Goal: Task Accomplishment & Management: Manage account settings

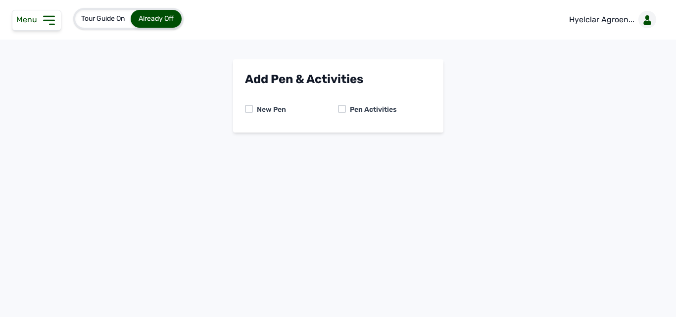
drag, startPoint x: 260, startPoint y: 23, endPoint x: 145, endPoint y: 14, distance: 115.6
click at [218, 22] on div "Tour Guide On Already Off Hyelclar Agroen..." at bounding box center [338, 20] width 676 height 40
click at [46, 15] on icon at bounding box center [49, 20] width 16 height 16
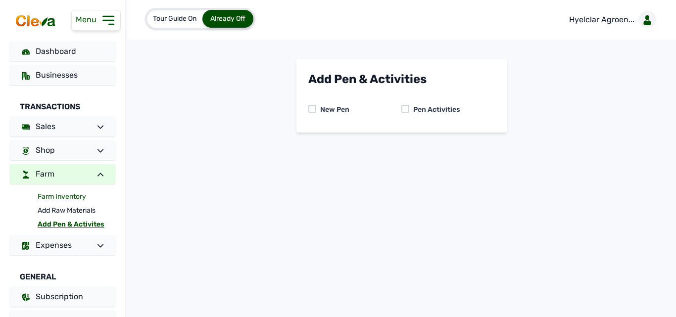
click at [62, 195] on link "Farm Inventory" at bounding box center [77, 197] width 78 height 14
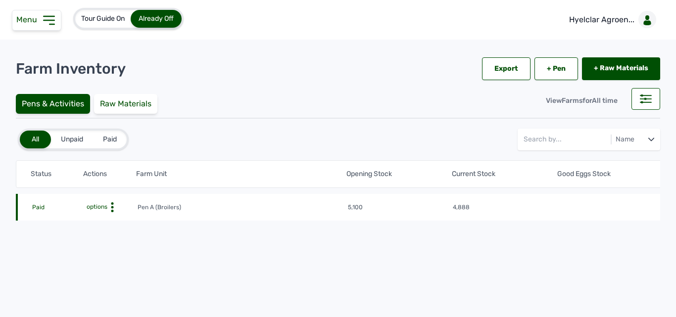
click at [48, 29] on div "Menu" at bounding box center [36, 20] width 49 height 21
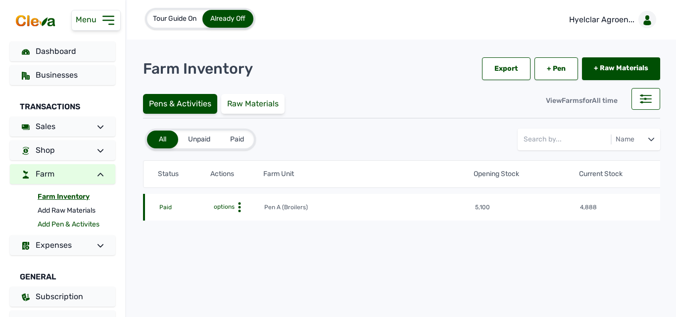
click at [59, 221] on link "Add Pen & Activites" at bounding box center [77, 225] width 78 height 14
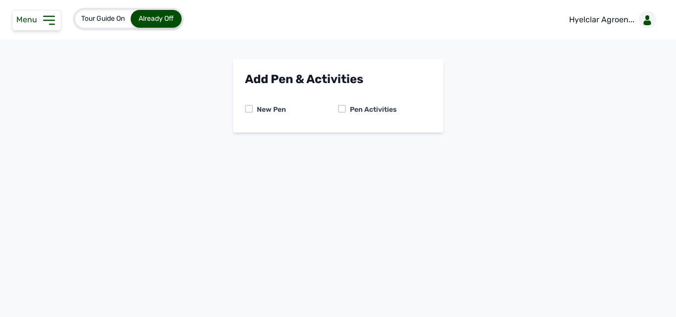
click at [42, 15] on icon at bounding box center [49, 20] width 16 height 16
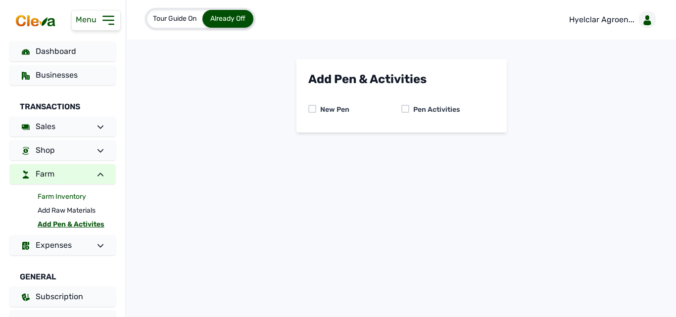
click at [69, 191] on link "Farm Inventory" at bounding box center [77, 197] width 78 height 14
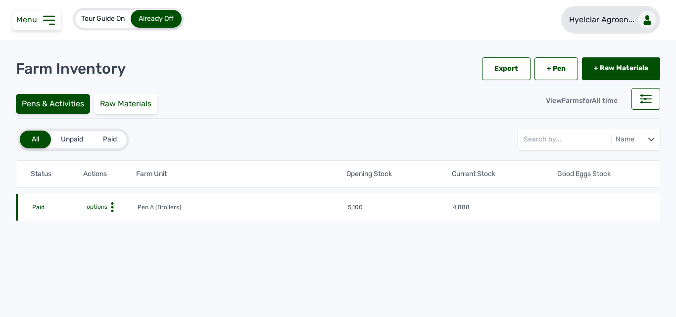
click at [624, 20] on p "Hyelclar Agroen..." at bounding box center [601, 20] width 65 height 12
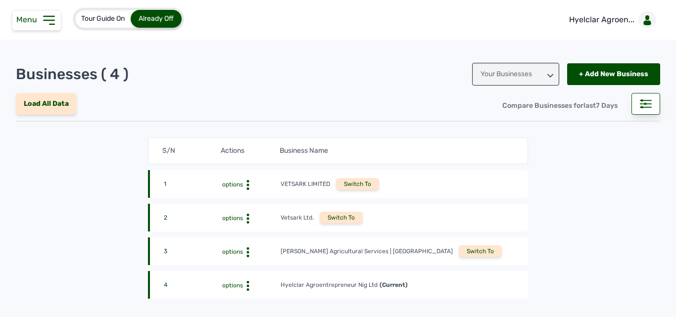
click at [459, 248] on div "Switch To" at bounding box center [480, 251] width 43 height 12
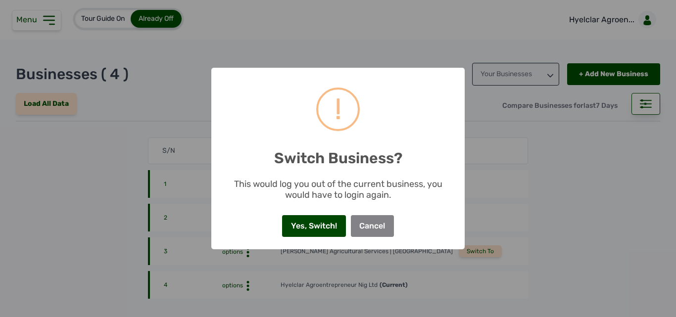
click at [311, 224] on button "Yes, Switch!" at bounding box center [313, 226] width 63 height 22
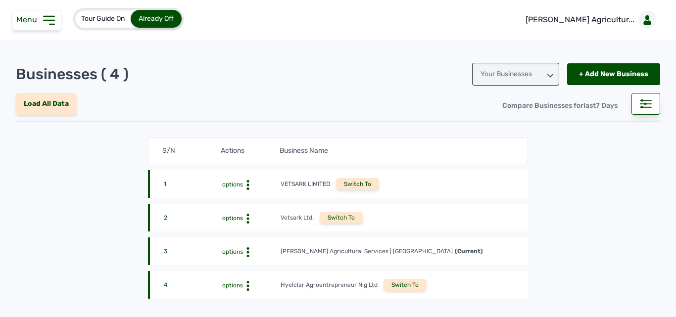
click at [51, 24] on icon at bounding box center [49, 20] width 10 height 8
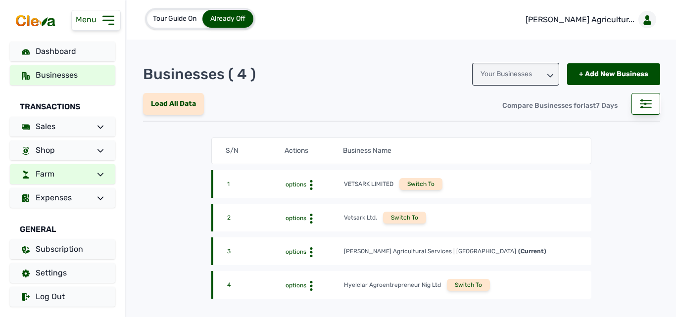
click at [85, 171] on link "Farm" at bounding box center [62, 174] width 105 height 20
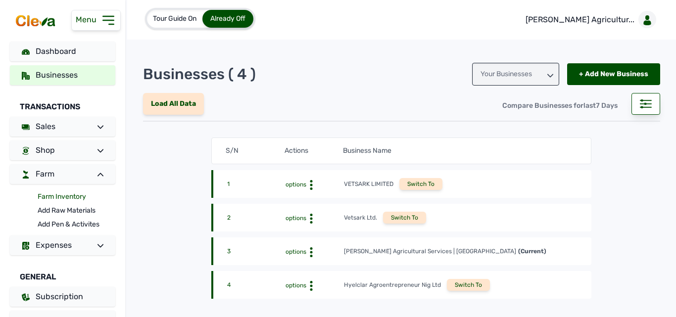
click at [73, 191] on link "Farm Inventory" at bounding box center [77, 197] width 78 height 14
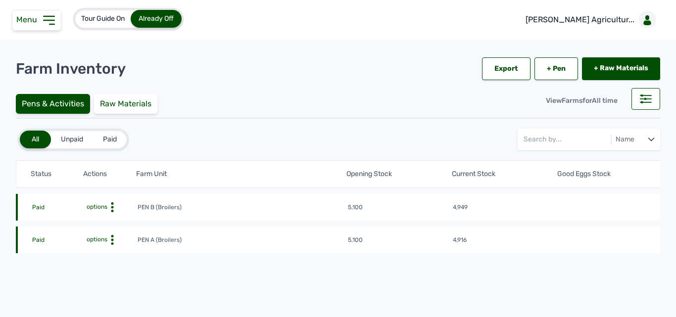
click at [114, 207] on icon at bounding box center [112, 207] width 10 height 10
click at [110, 217] on div "Farm Activities" at bounding box center [101, 223] width 70 height 12
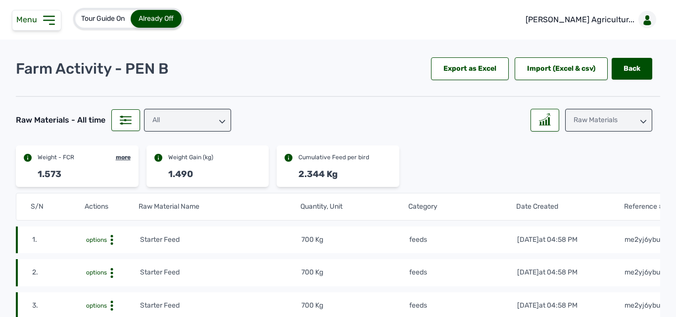
click at [49, 17] on icon at bounding box center [49, 20] width 10 height 8
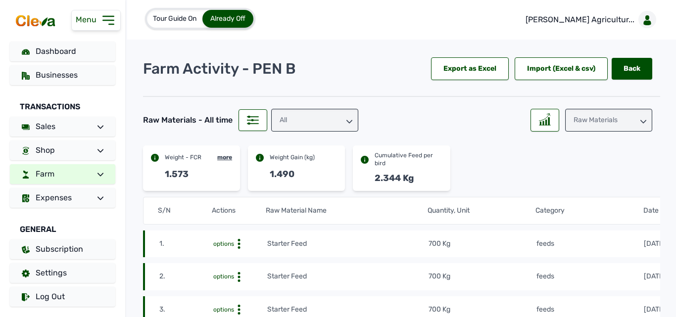
click at [62, 172] on link "Farm" at bounding box center [62, 174] width 105 height 20
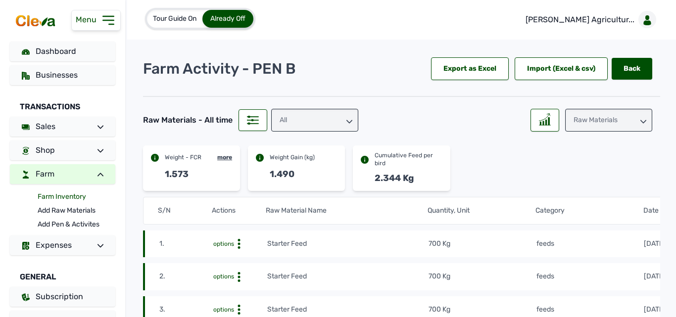
click at [58, 193] on link "Farm Inventory" at bounding box center [77, 197] width 78 height 14
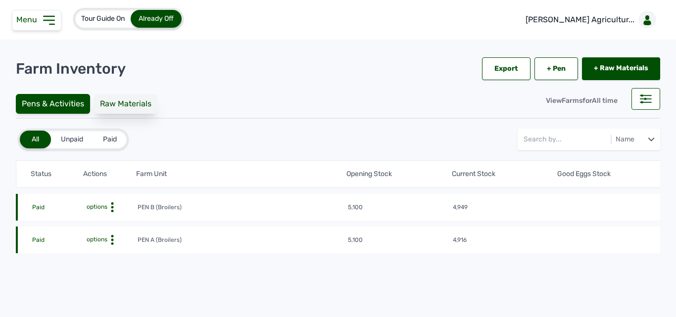
click at [138, 103] on div "Raw Materials" at bounding box center [125, 104] width 63 height 20
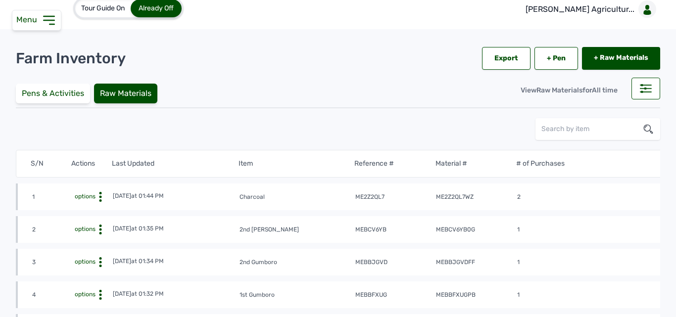
scroll to position [5, 0]
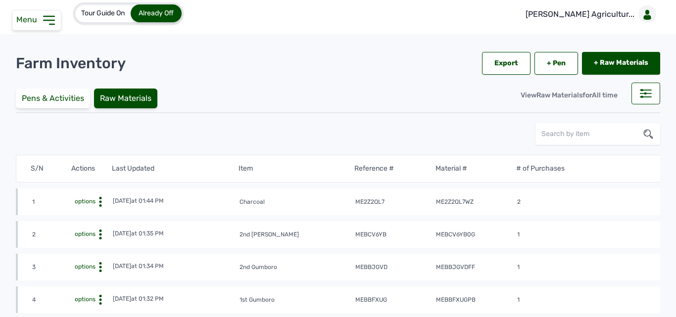
click at [52, 20] on icon at bounding box center [49, 20] width 10 height 8
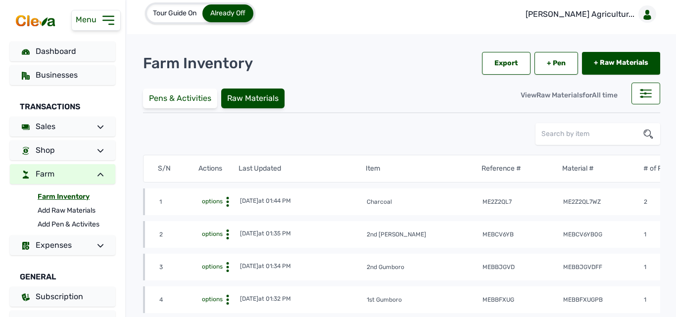
click at [72, 194] on link "Farm Inventory" at bounding box center [77, 197] width 78 height 14
click at [188, 101] on div "Pens & Activities" at bounding box center [180, 99] width 74 height 20
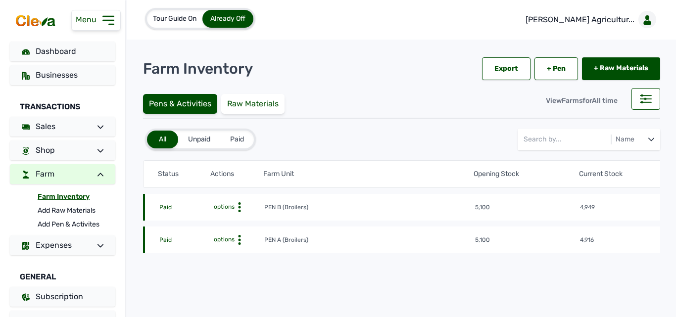
click at [241, 234] on tr "Paid options PEN A (Broilers) 5,100 4,916 Week 7, Day 1 of 8 weeks 14th Aug 202…" at bounding box center [684, 240] width 1082 height 27
click at [241, 212] on icon at bounding box center [240, 207] width 10 height 10
click at [234, 250] on div "Farm Activities" at bounding box center [228, 255] width 70 height 12
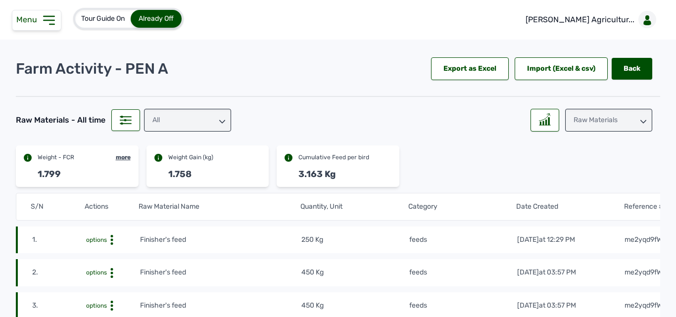
click at [574, 113] on div "Raw Materials" at bounding box center [608, 120] width 87 height 23
click at [609, 155] on div "Raw Materials" at bounding box center [608, 164] width 87 height 18
click at [108, 118] on div "Raw Materials - All time" at bounding box center [78, 118] width 124 height 26
click at [47, 24] on icon at bounding box center [49, 20] width 16 height 16
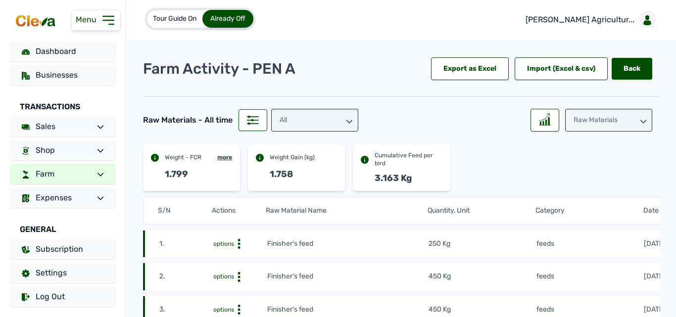
click at [61, 164] on div "Dashboard Businesses Transactions Sales Shop Farm Expenses General Subscription…" at bounding box center [62, 174] width 125 height 265
click at [61, 174] on link "Farm" at bounding box center [62, 174] width 105 height 20
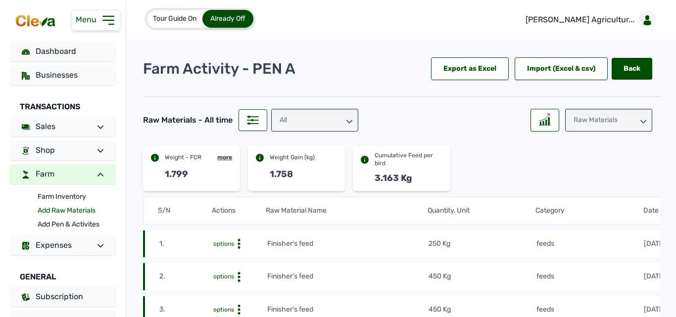
click at [78, 213] on link "Add Raw Materials" at bounding box center [77, 211] width 78 height 14
select select
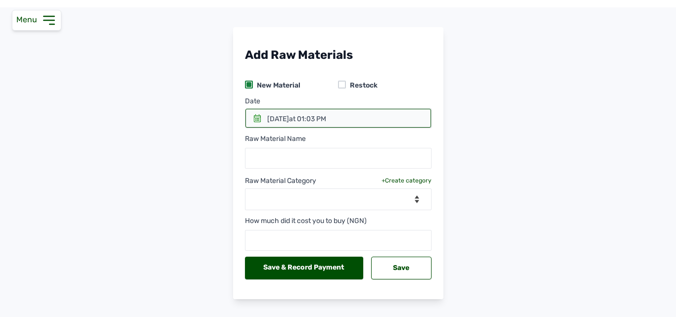
scroll to position [50, 0]
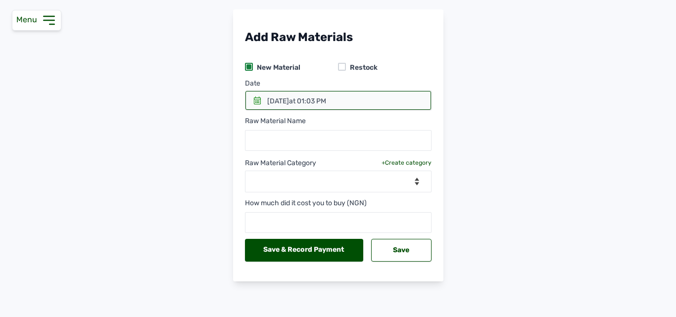
click at [48, 11] on div "Menu" at bounding box center [36, 20] width 49 height 21
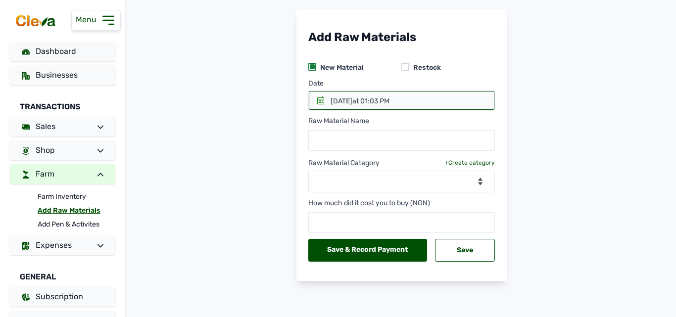
click at [50, 179] on link "Farm" at bounding box center [62, 174] width 105 height 20
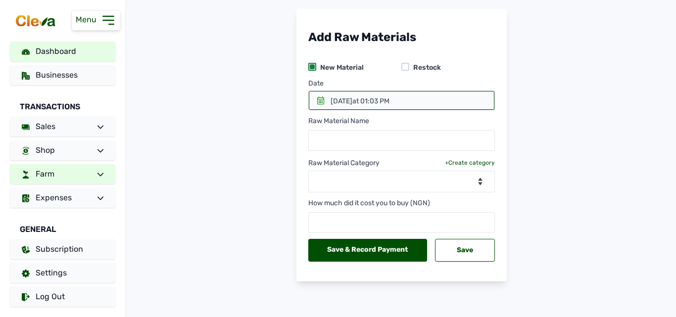
click at [63, 50] on span "Dashboard" at bounding box center [56, 51] width 41 height 9
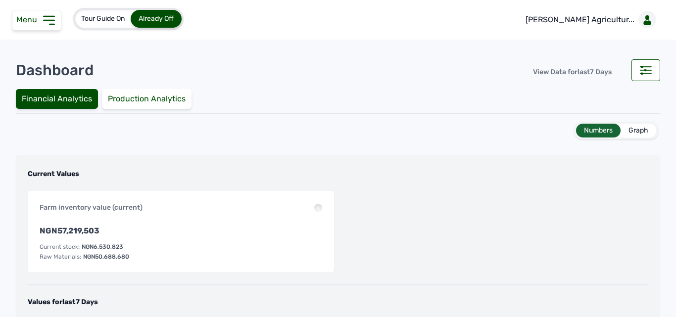
click at [46, 27] on icon at bounding box center [49, 20] width 16 height 16
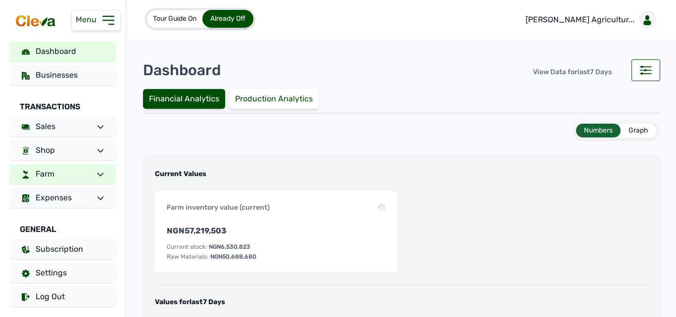
click at [59, 170] on link "Farm" at bounding box center [62, 174] width 105 height 20
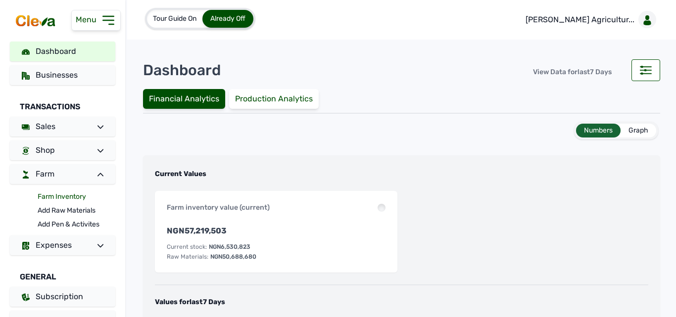
click at [69, 195] on link "Farm Inventory" at bounding box center [77, 197] width 78 height 14
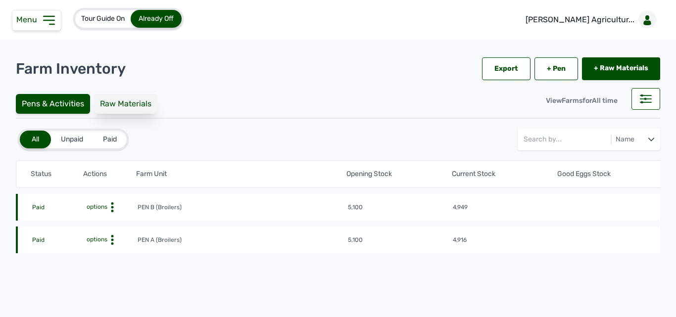
click at [110, 101] on div "Raw Materials" at bounding box center [125, 104] width 63 height 20
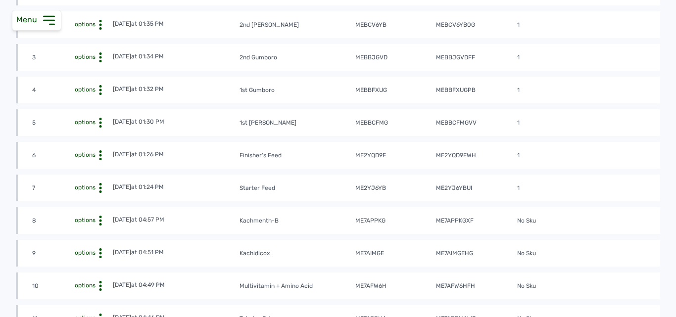
scroll to position [198, 0]
